Goal: Task Accomplishment & Management: Complete application form

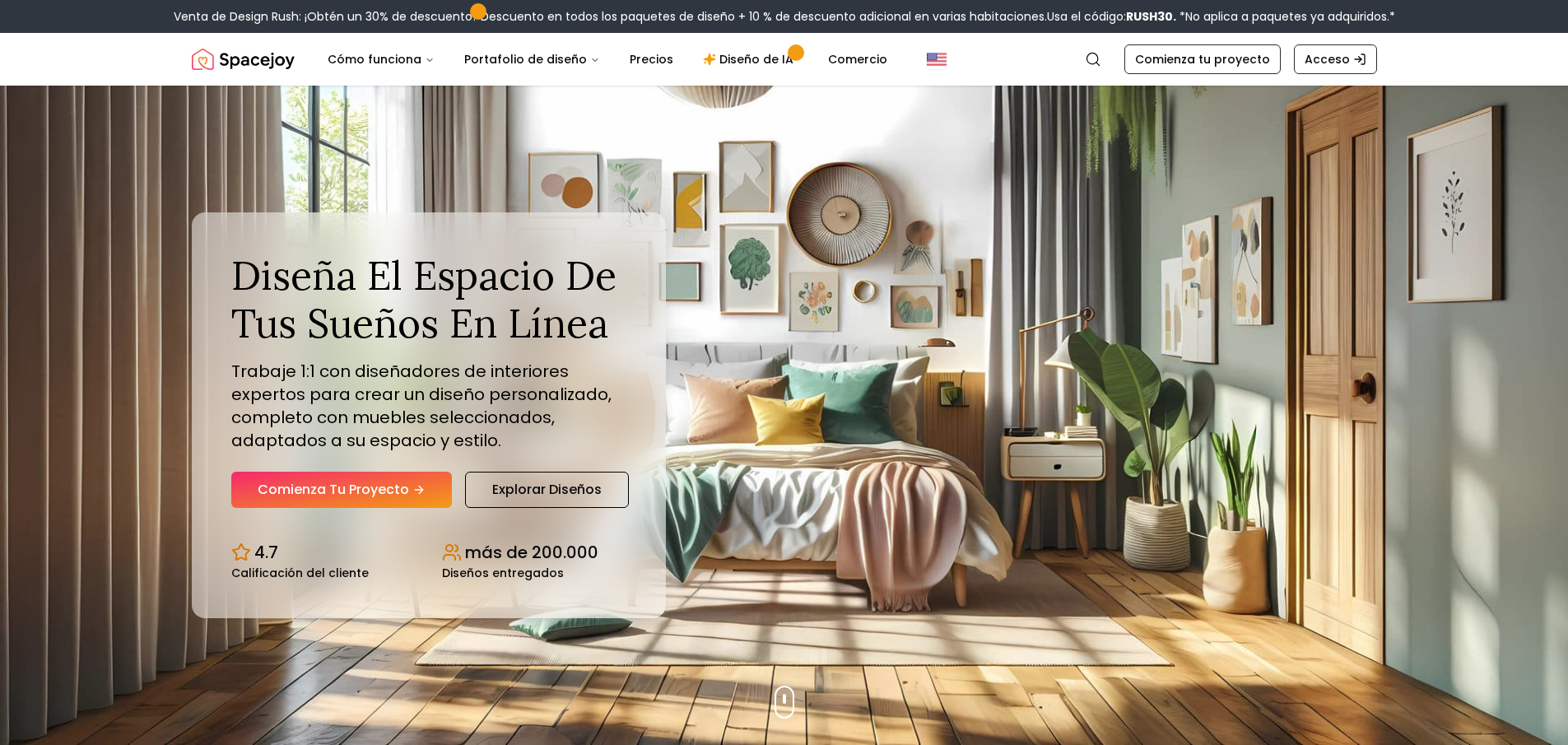
click at [398, 487] on font "Comienza tu proyecto" at bounding box center [333, 489] width 152 height 19
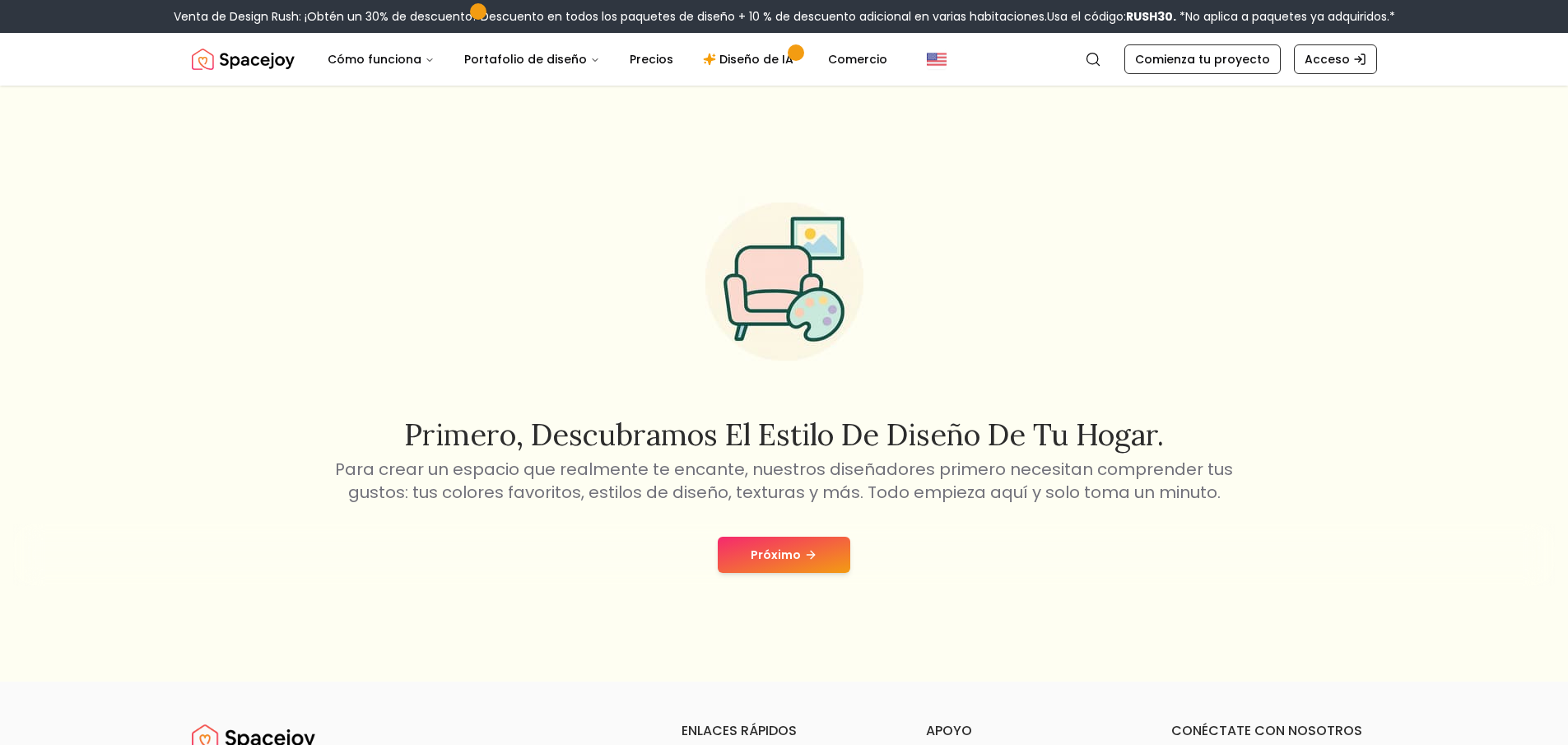
click at [827, 544] on button "Próximo" at bounding box center [783, 555] width 132 height 37
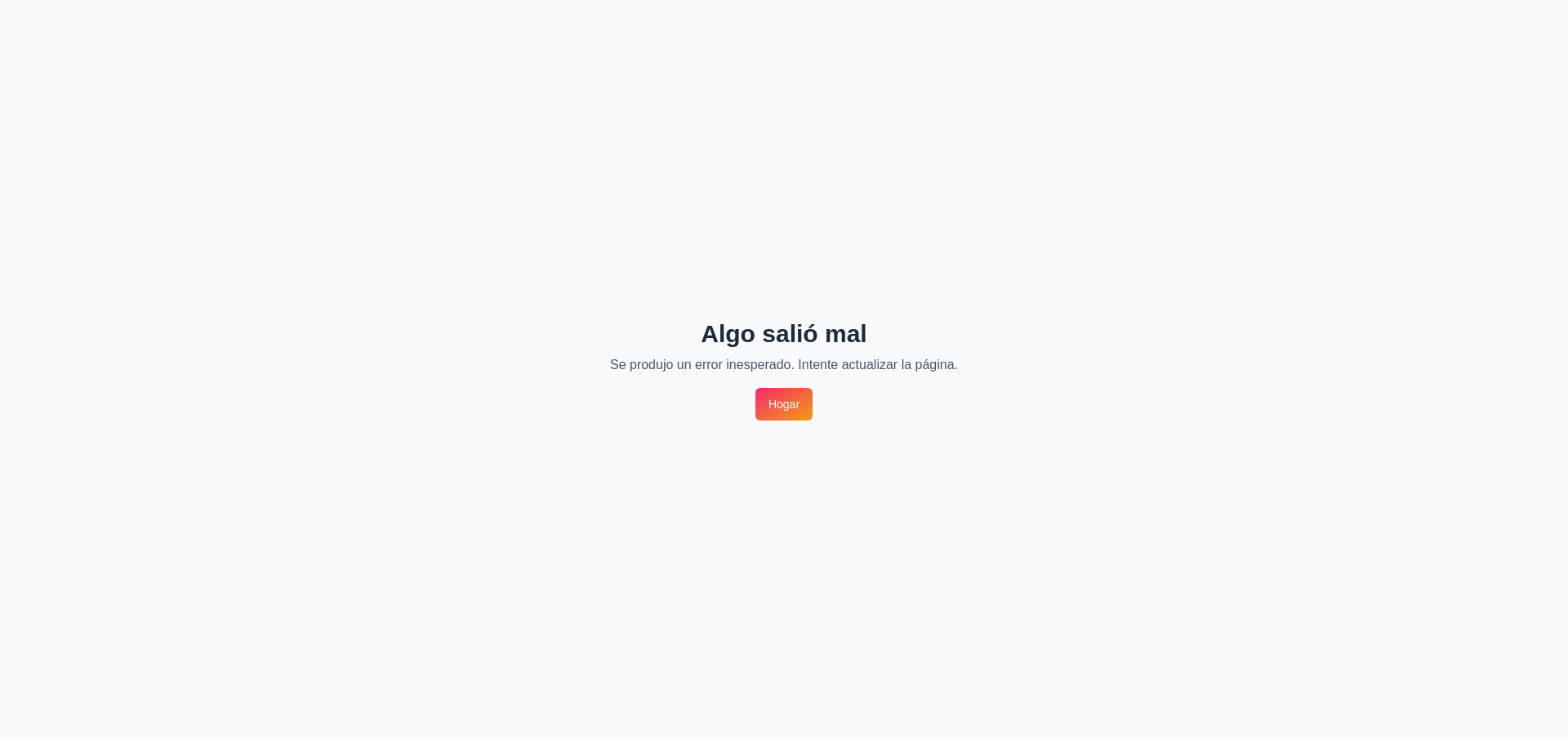
click at [800, 408] on link "Hogar" at bounding box center [784, 403] width 58 height 33
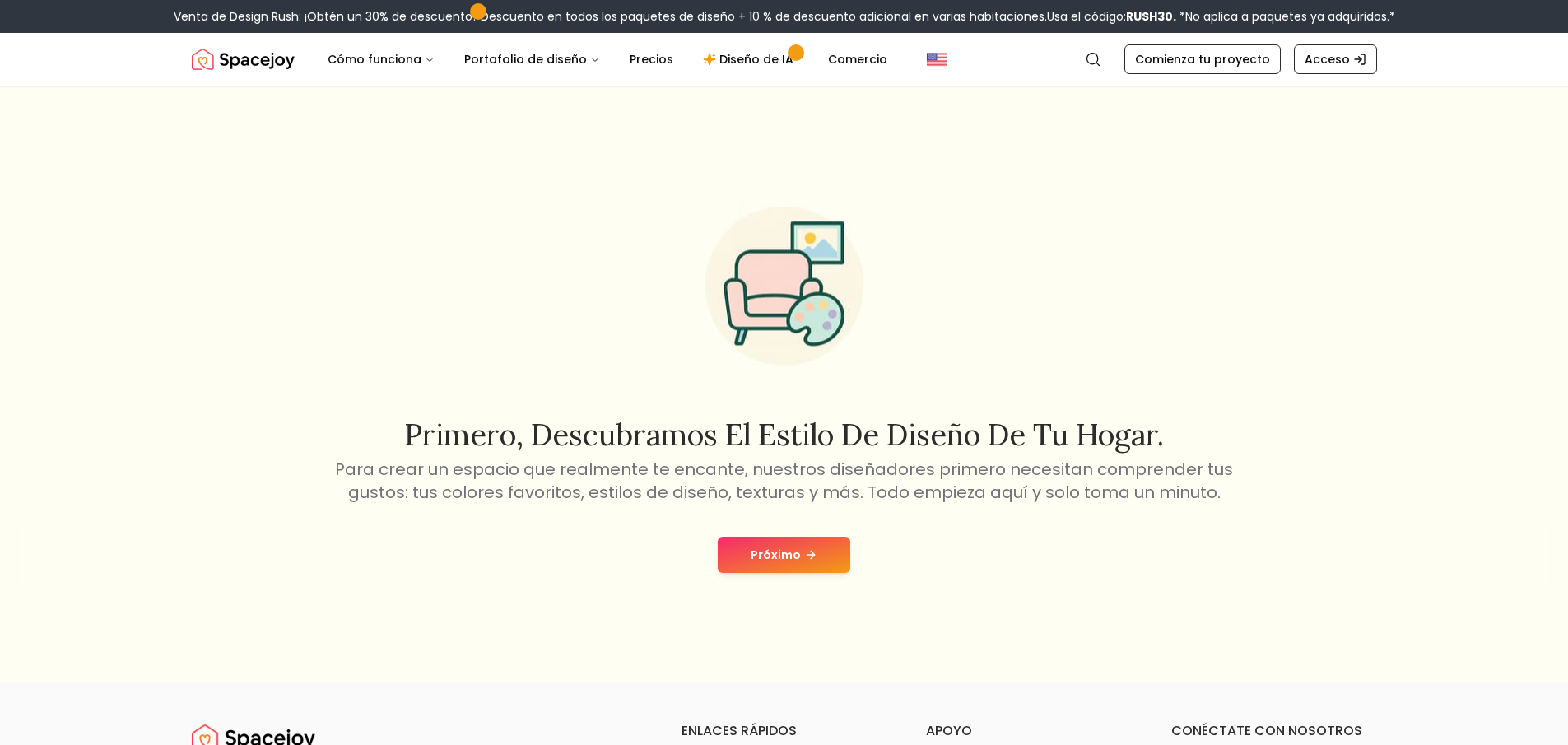
drag, startPoint x: 0, startPoint y: 0, endPoint x: 751, endPoint y: 565, distance: 939.8
click at [751, 565] on button "Próximo" at bounding box center [783, 555] width 132 height 37
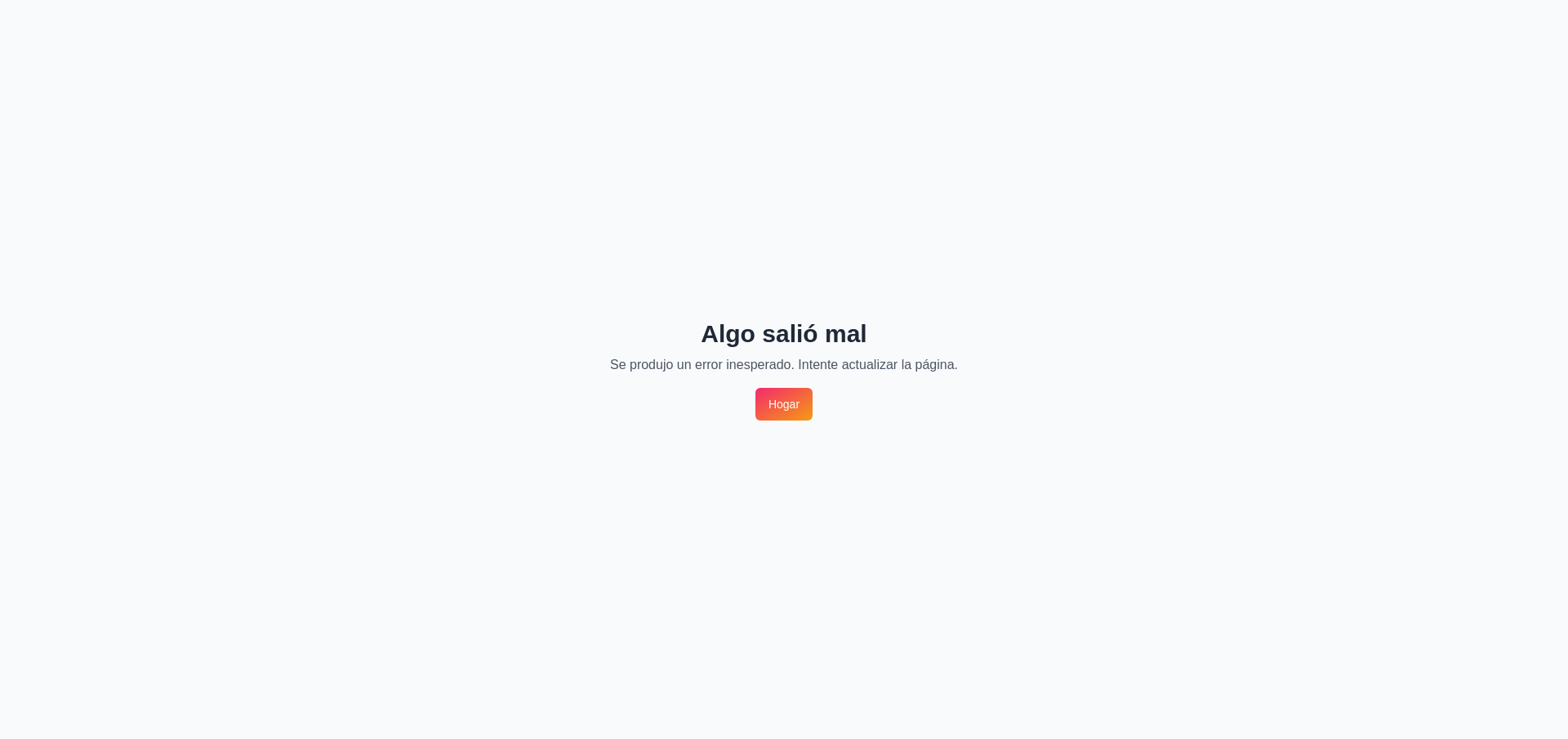
click at [798, 412] on font "Hogar" at bounding box center [784, 404] width 31 height 17
